Goal: Complete application form: Complete application form

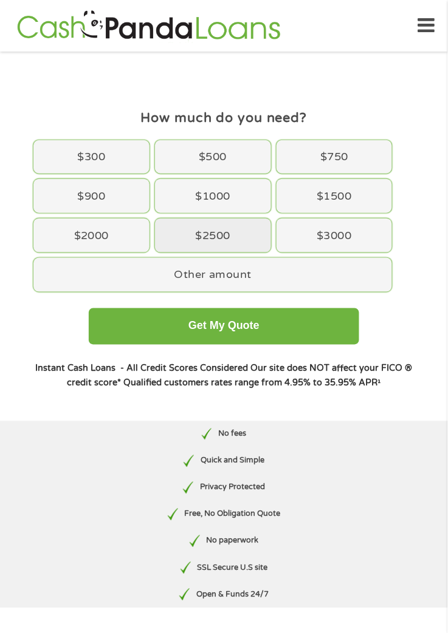
click at [208, 240] on div "$2500" at bounding box center [213, 236] width 116 height 34
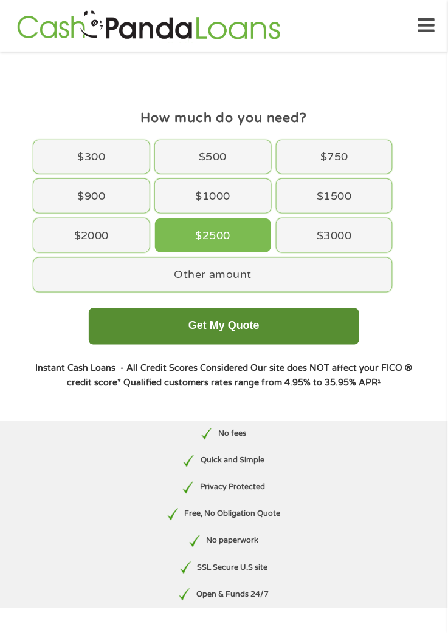
click at [214, 328] on button "Get My Quote" at bounding box center [224, 326] width 270 height 36
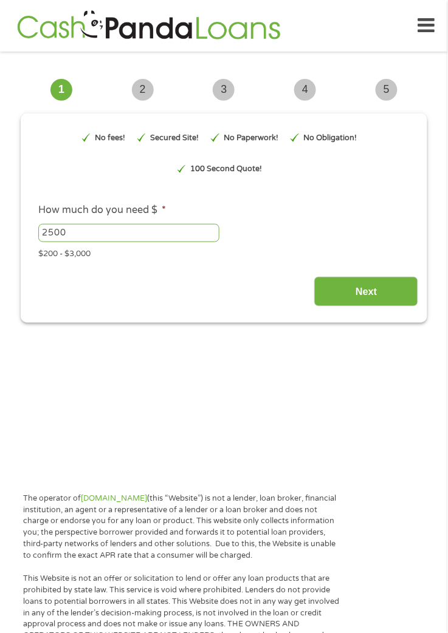
type input "EAIaIQobChMIw4fB_ueKjwMVOUJHAR0VMC6lEAAYAiAAEgLo8_D_BwE"
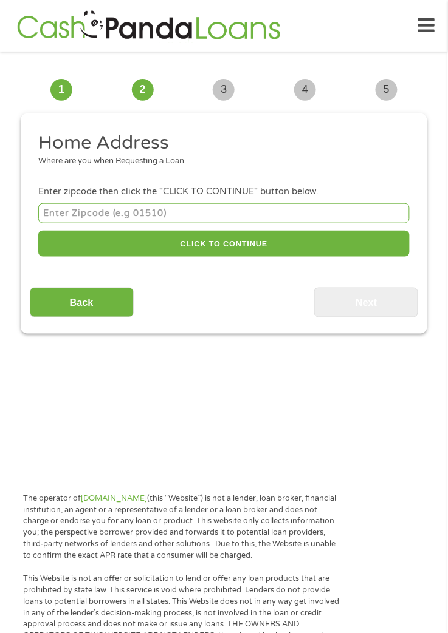
scroll to position [9, 0]
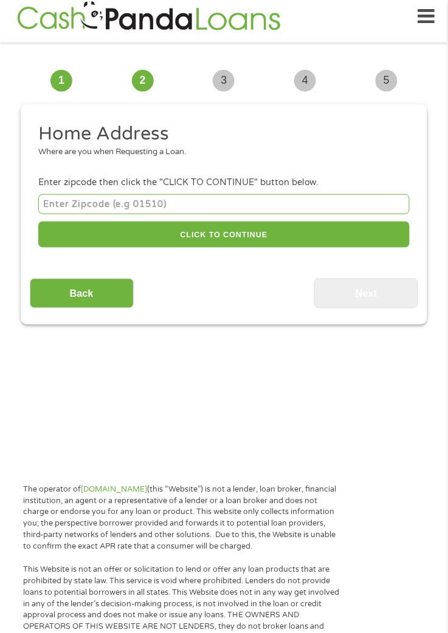
click at [48, 205] on input "number" at bounding box center [223, 204] width 371 height 20
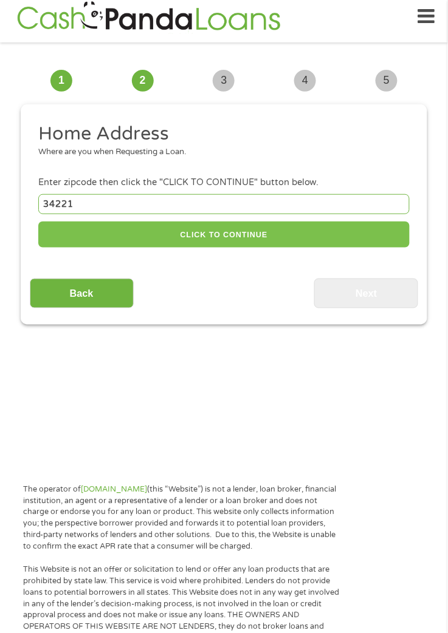
type input "34221"
click at [210, 237] on button "CLICK TO CONTINUE" at bounding box center [223, 235] width 371 height 26
type input "34221"
type input "Palmetto"
select select "Florida"
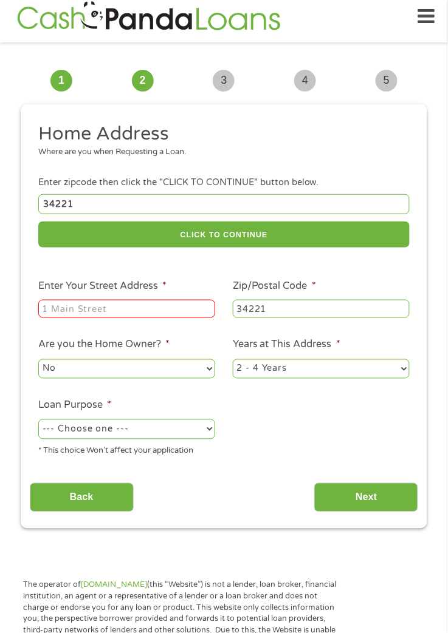
click at [42, 307] on input "Enter Your Street Address *" at bounding box center [126, 309] width 177 height 18
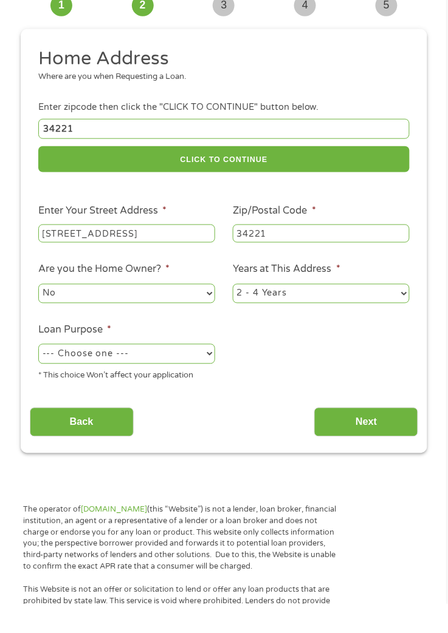
scroll to position [59, 0]
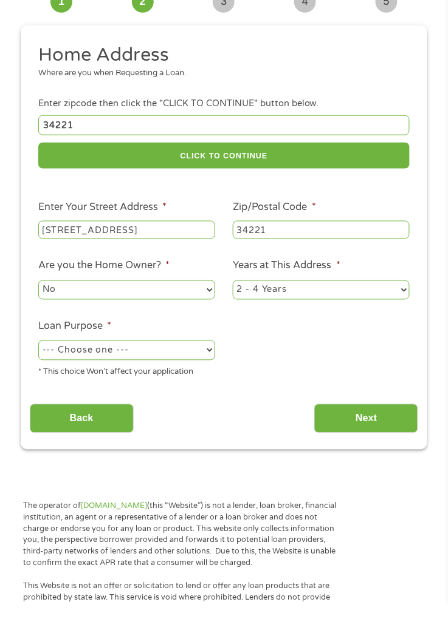
type input "751 Haben Blvd Unit 301"
click at [200, 380] on select "--- Choose one --- Pay Bills Debt Consolidation Home Improvement Major Purchase…" at bounding box center [126, 379] width 177 height 19
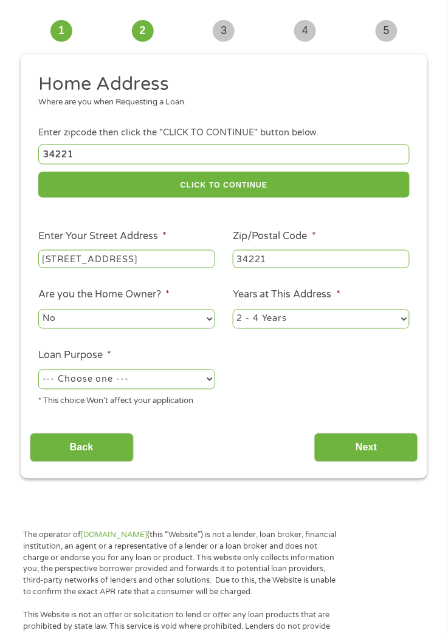
select select "other"
click at [363, 449] on input "Next" at bounding box center [366, 449] width 104 height 30
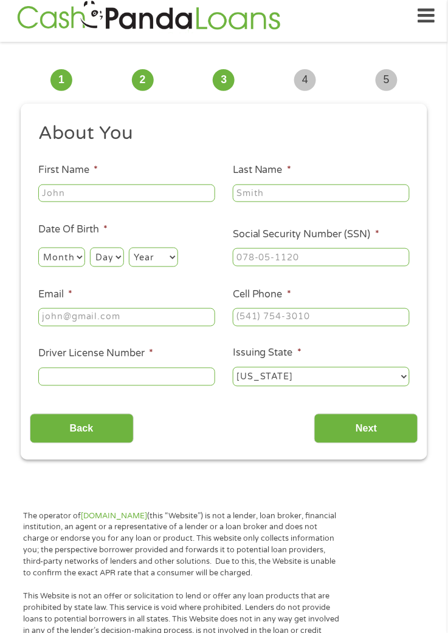
scroll to position [9, 0]
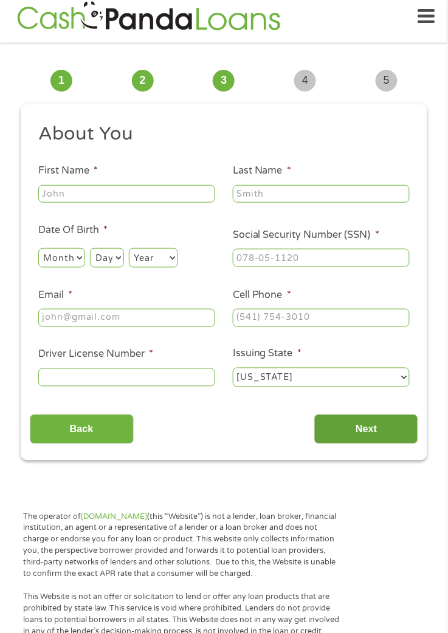
click at [359, 434] on input "Next" at bounding box center [366, 430] width 104 height 30
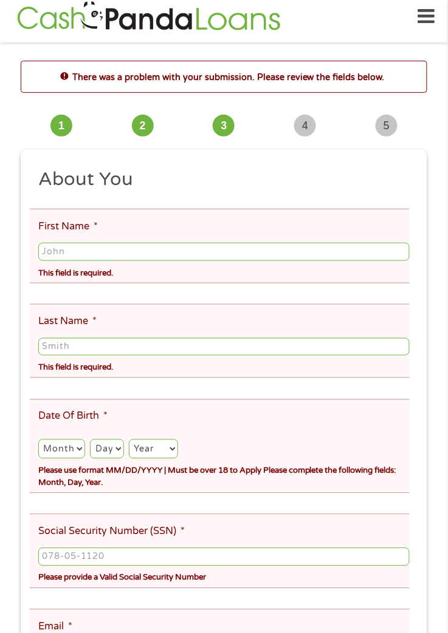
scroll to position [5, 5]
click at [142, 124] on span "2" at bounding box center [143, 126] width 22 height 22
click at [138, 126] on span "2" at bounding box center [143, 126] width 22 height 22
click at [43, 253] on input "First Name *" at bounding box center [223, 252] width 371 height 18
click at [43, 251] on input "First Name *" at bounding box center [223, 252] width 371 height 18
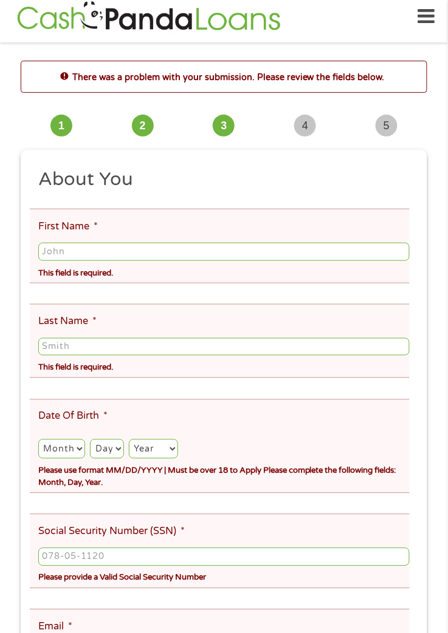
click at [43, 252] on input "First Name *" at bounding box center [223, 252] width 371 height 18
type input "Carol"
click at [46, 349] on input "Last Name *" at bounding box center [223, 347] width 371 height 18
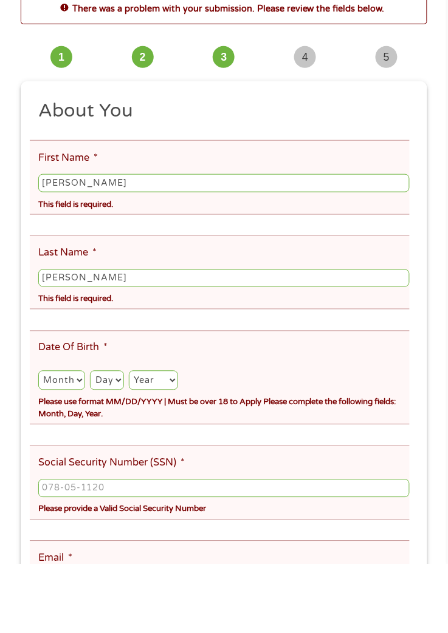
scroll to position [9, 0]
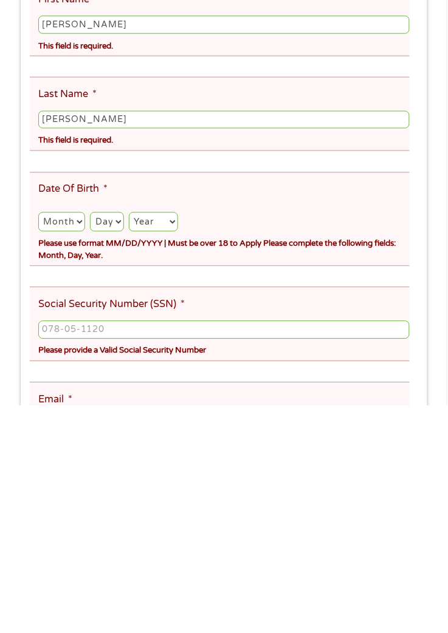
type input "Jacoby"
click at [68, 451] on select "Month 1 2 3 4 5 6 7 8 9 10 11 12" at bounding box center [61, 449] width 47 height 19
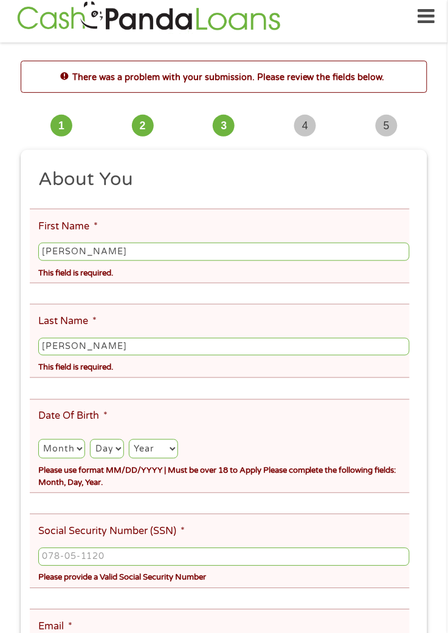
select select "10"
click at [108, 452] on select "Day 1 2 3 4 5 6 7 8 9 10 11 12 13 14 15 16 17 18 19 20 21 22 23 24 25 26 27 28 …" at bounding box center [106, 449] width 33 height 19
select select "7"
click at [152, 451] on select "Year 2007 2006 2005 2004 2003 2002 2001 2000 1999 1998 1997 1996 1995 1994 1993…" at bounding box center [153, 449] width 49 height 19
select select "1948"
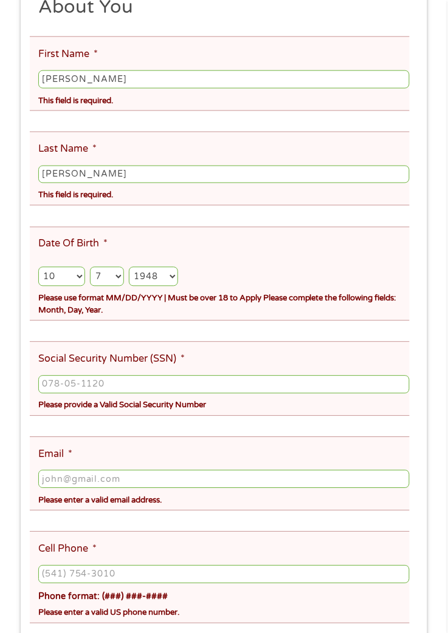
scroll to position [186, 0]
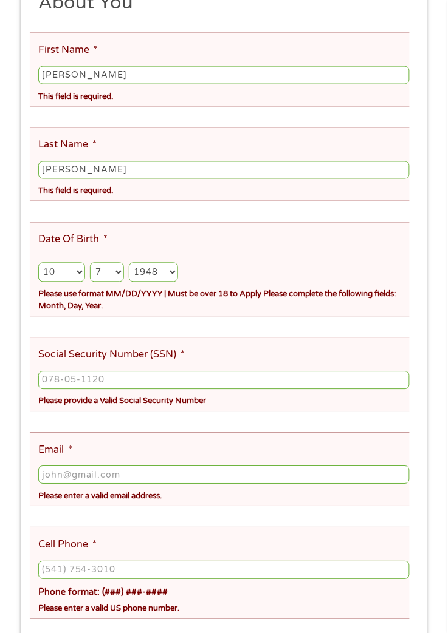
click at [41, 383] on input "Social Security Number (SSN) *" at bounding box center [223, 381] width 371 height 18
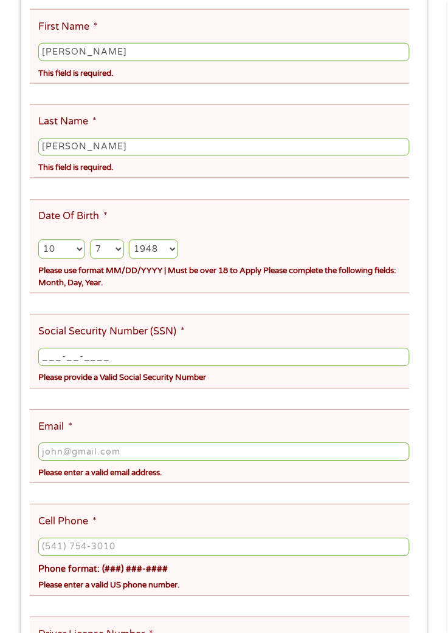
scroll to position [225, 0]
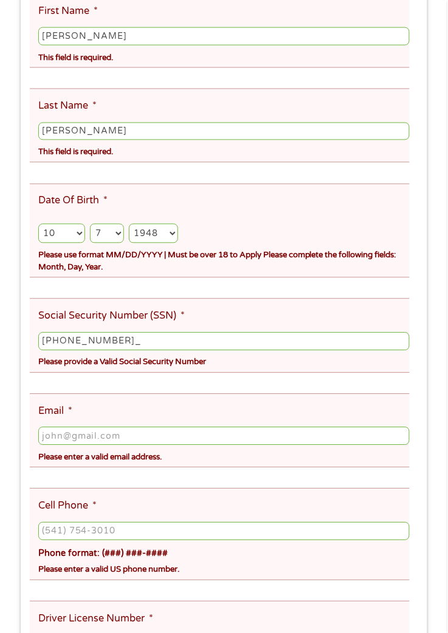
type input "199-40-1843"
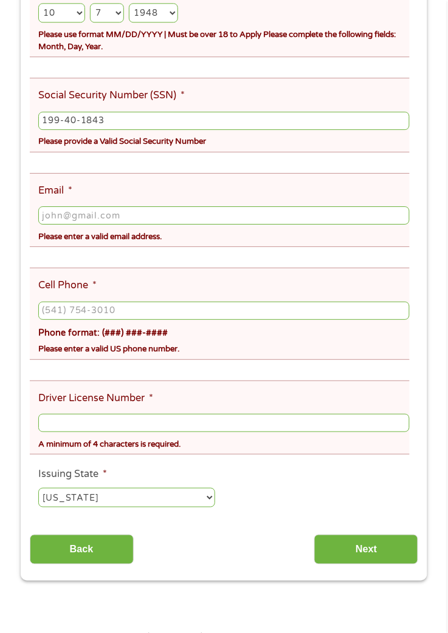
scroll to position [448, 0]
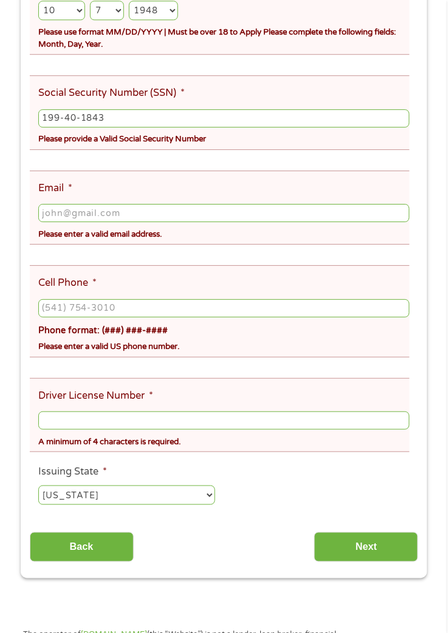
click at [45, 218] on input "Email *" at bounding box center [223, 213] width 371 height 18
type input "cjacoby4@tampabay.rr.com"
click at [44, 312] on input "Cell Phone *" at bounding box center [223, 308] width 371 height 18
type input "(941) 840-4665"
click at [45, 429] on input "Driver License Number *" at bounding box center [223, 421] width 371 height 18
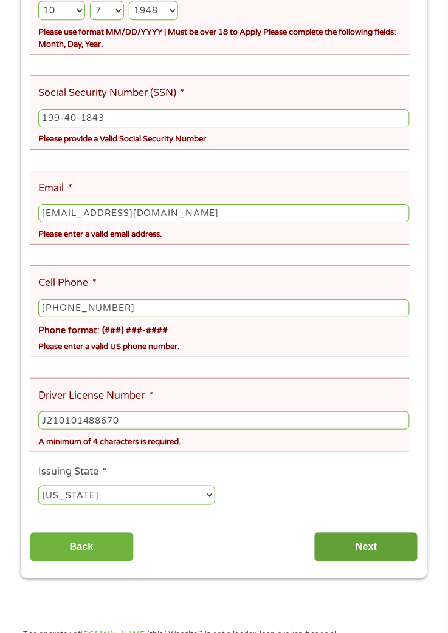
type input "J210101488670"
click at [376, 554] on input "Next" at bounding box center [366, 548] width 104 height 30
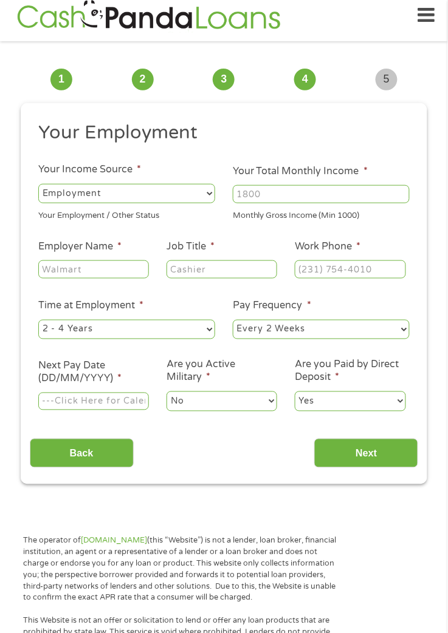
scroll to position [9, 0]
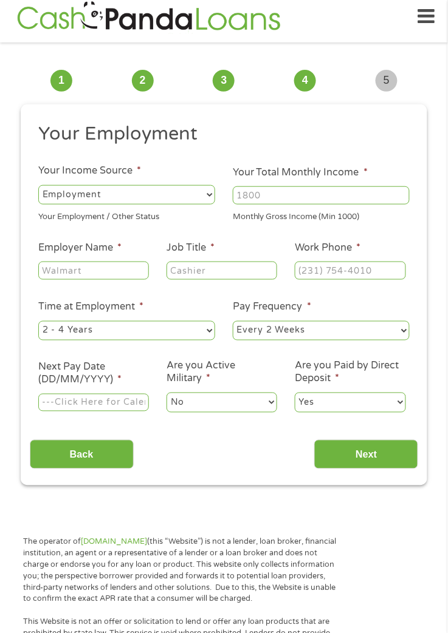
click at [203, 195] on select "--- Choose one --- Employment Self Employed Benefits" at bounding box center [126, 194] width 177 height 19
select select "benefits"
type input "Other"
type input "(941) 840-4665"
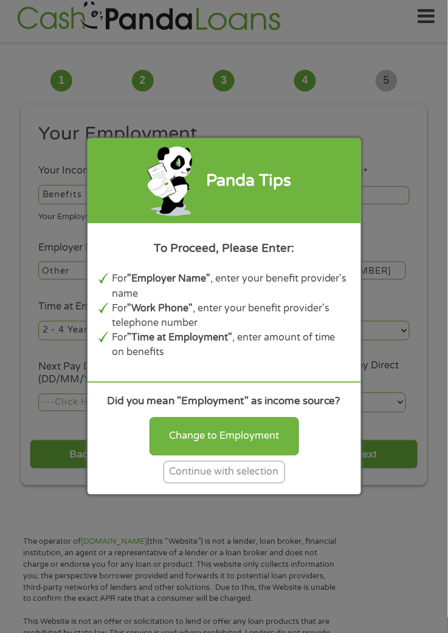
click at [208, 475] on div "Continue with selection" at bounding box center [223, 472] width 121 height 22
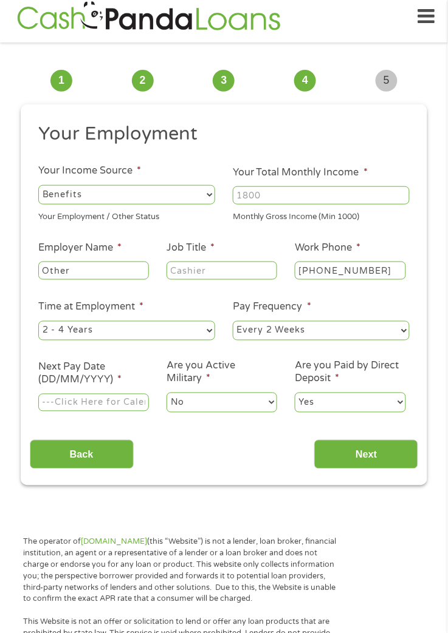
click at [239, 194] on input "Your Total Monthly Income *" at bounding box center [321, 195] width 177 height 18
type input "2665"
click at [367, 139] on h2 "Your Employment" at bounding box center [219, 134] width 363 height 24
click at [41, 272] on input "Other" at bounding box center [93, 271] width 111 height 18
click at [141, 267] on input "Social Security Other" at bounding box center [93, 271] width 111 height 18
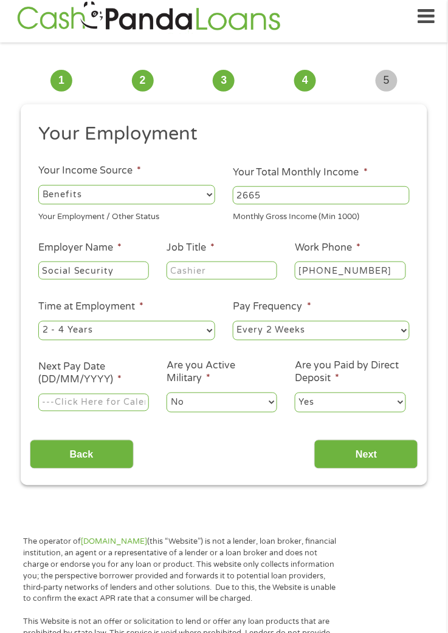
type input "Social Security"
click at [171, 273] on input "Job Title *" at bounding box center [221, 271] width 111 height 18
type input "Retired"
click at [388, 330] on select "--- Choose one --- Every 2 Weeks Every Week Monthly Semi-Monthly" at bounding box center [321, 330] width 177 height 19
select select "monthly"
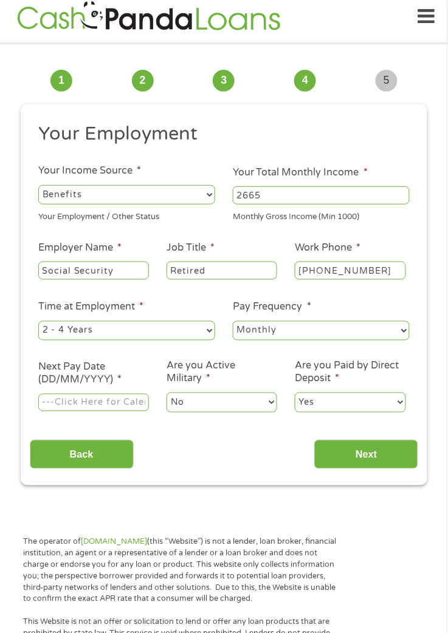
click at [53, 404] on input "Next Pay Date (DD/MM/YYYY) *" at bounding box center [93, 403] width 111 height 18
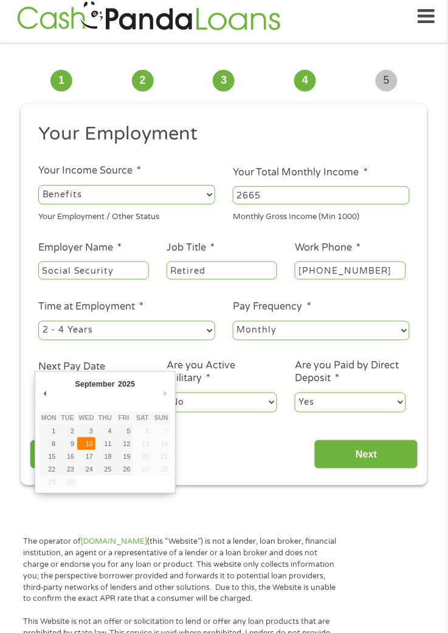
type input "10/09/2025"
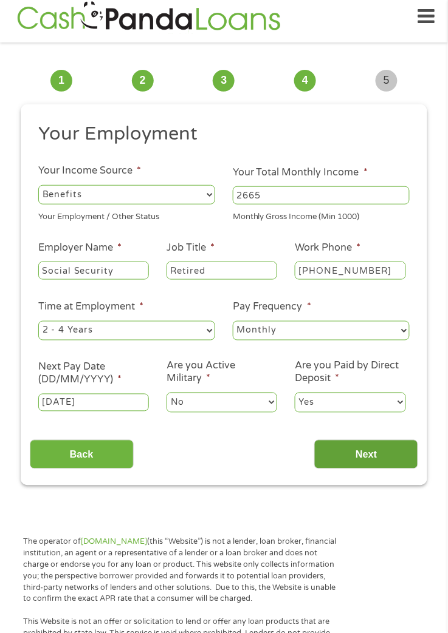
click at [361, 458] on input "Next" at bounding box center [366, 455] width 104 height 30
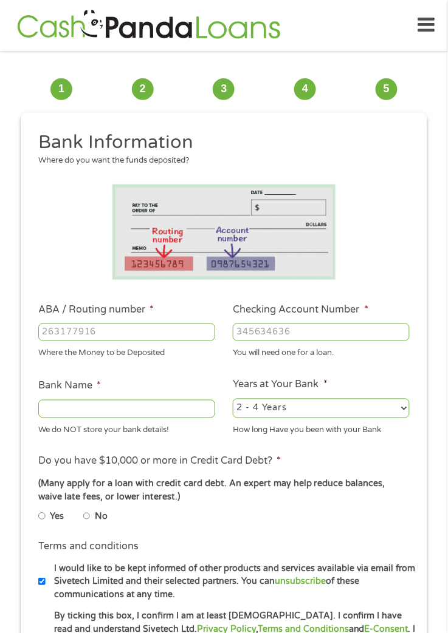
scroll to position [4, 0]
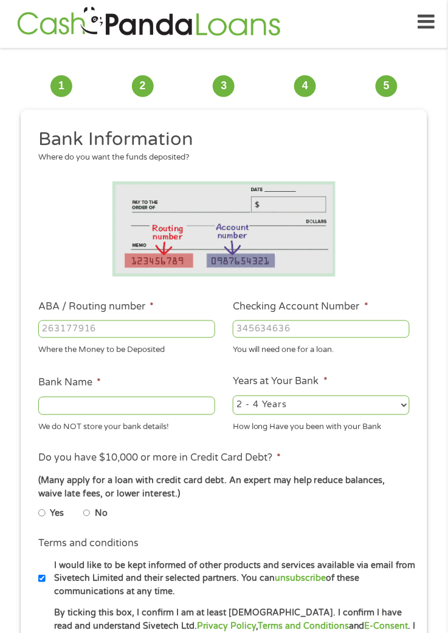
click at [53, 324] on input "ABA / Routing number *" at bounding box center [126, 330] width 177 height 18
type input "231381116"
type input "PENNSYLVANIA STATE EMPLOYEES CU"
type input "231381116"
click at [243, 330] on input "Checking Account Number *" at bounding box center [321, 330] width 177 height 18
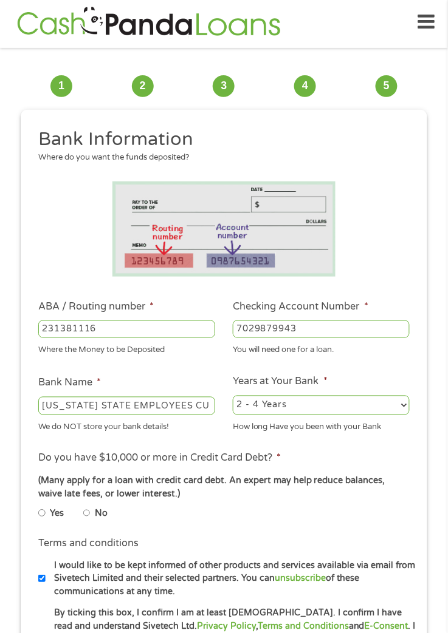
scroll to position [0, 0]
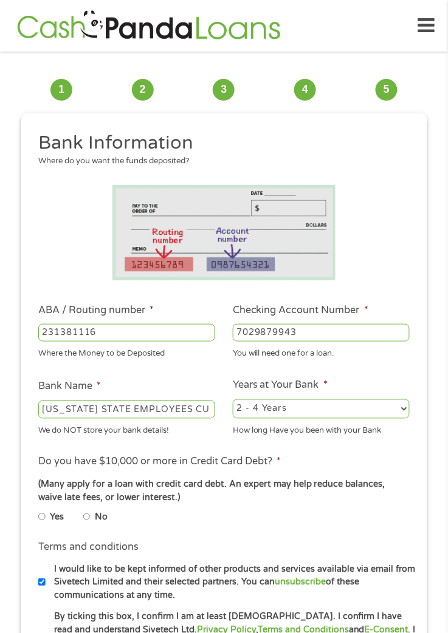
type input "7029879943"
click at [393, 411] on select "2 - 4 Years 6 - 12 Months 1 - 2 Years Over 4 Years" at bounding box center [321, 409] width 177 height 19
select select "60months"
click at [86, 520] on input "No" at bounding box center [86, 517] width 7 height 15
radio input "true"
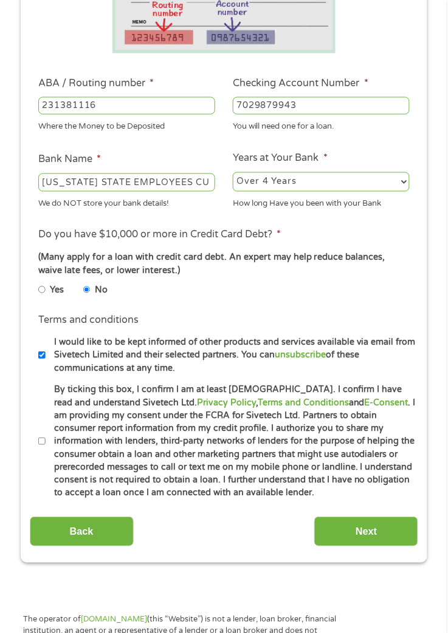
scroll to position [242, 0]
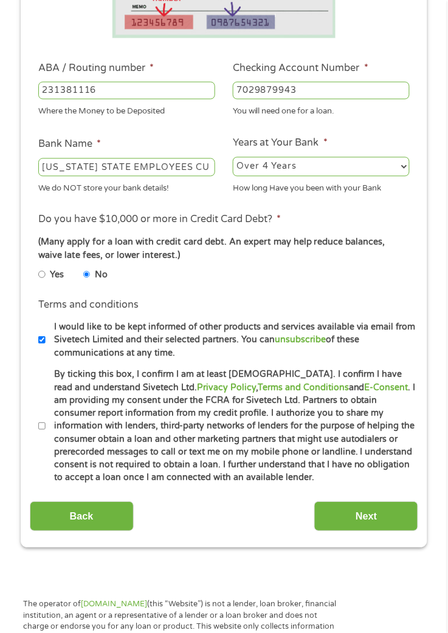
click at [38, 427] on input "By ticking this box, I confirm I am at least 18 years old. I confirm I have rea…" at bounding box center [41, 427] width 7 height 15
checkbox input "true"
click at [366, 517] on input "Next" at bounding box center [366, 517] width 104 height 30
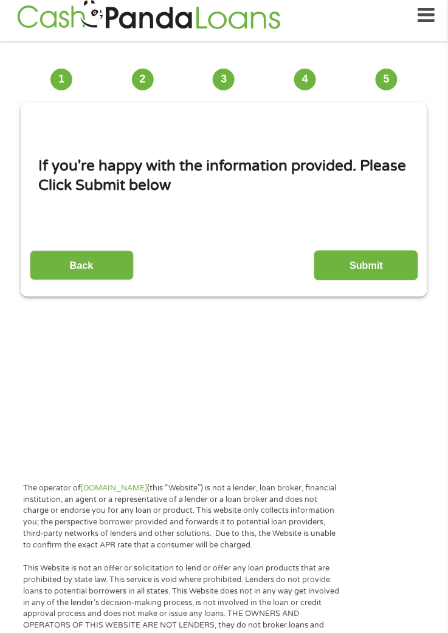
scroll to position [9, 0]
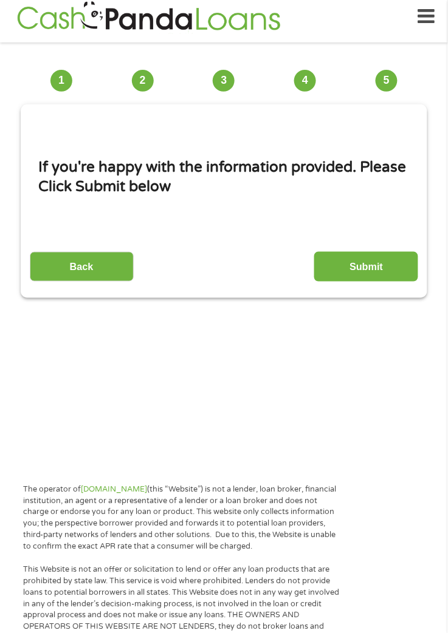
click at [361, 267] on input "Submit" at bounding box center [366, 267] width 104 height 30
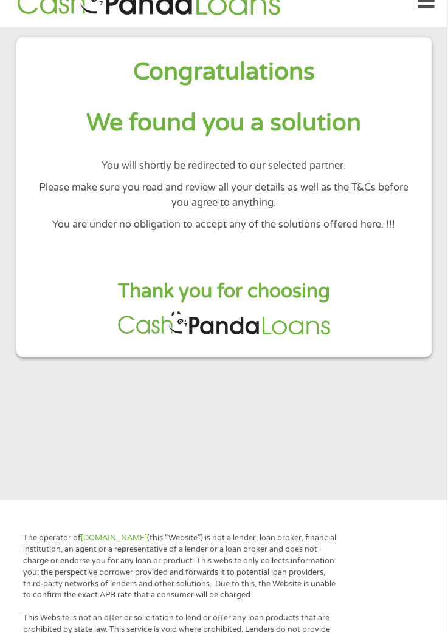
scroll to position [0, 0]
